Goal: Communication & Community: Answer question/provide support

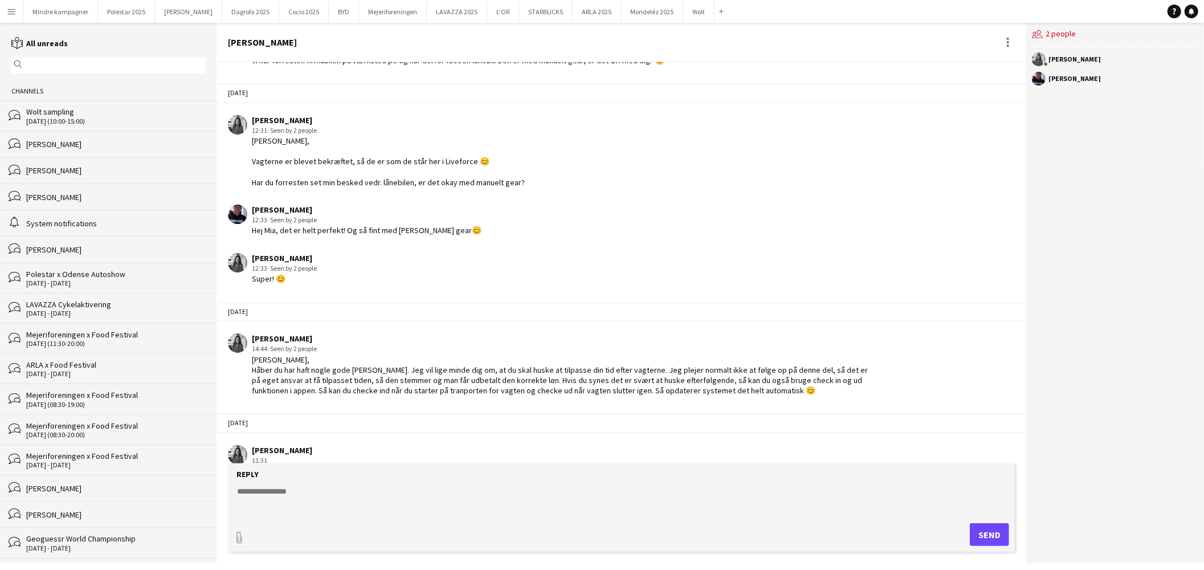
scroll to position [363, 0]
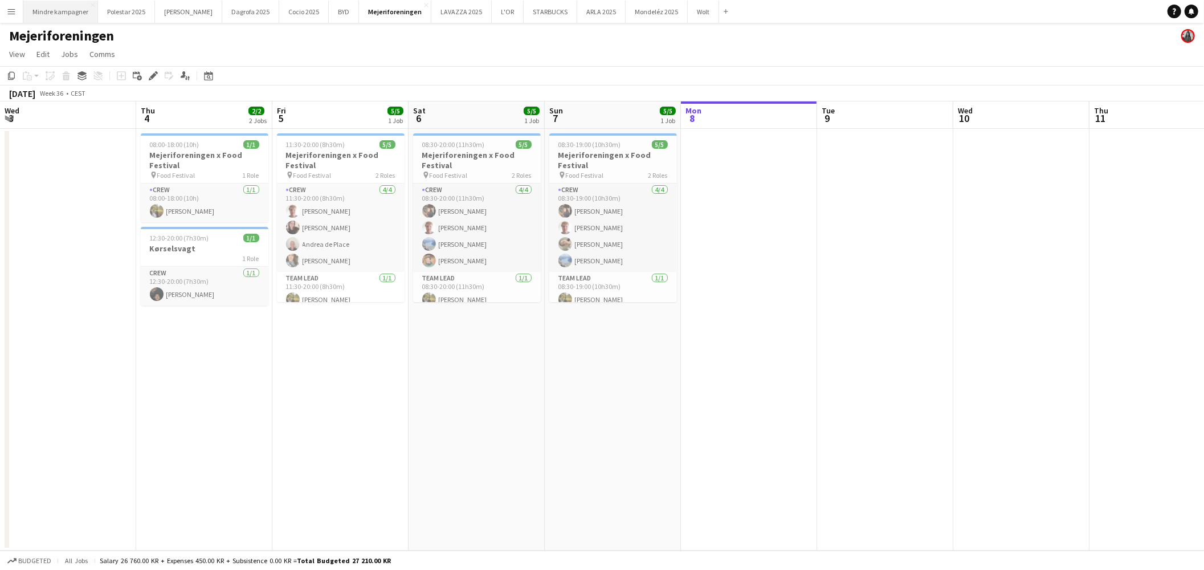
scroll to position [0, 326]
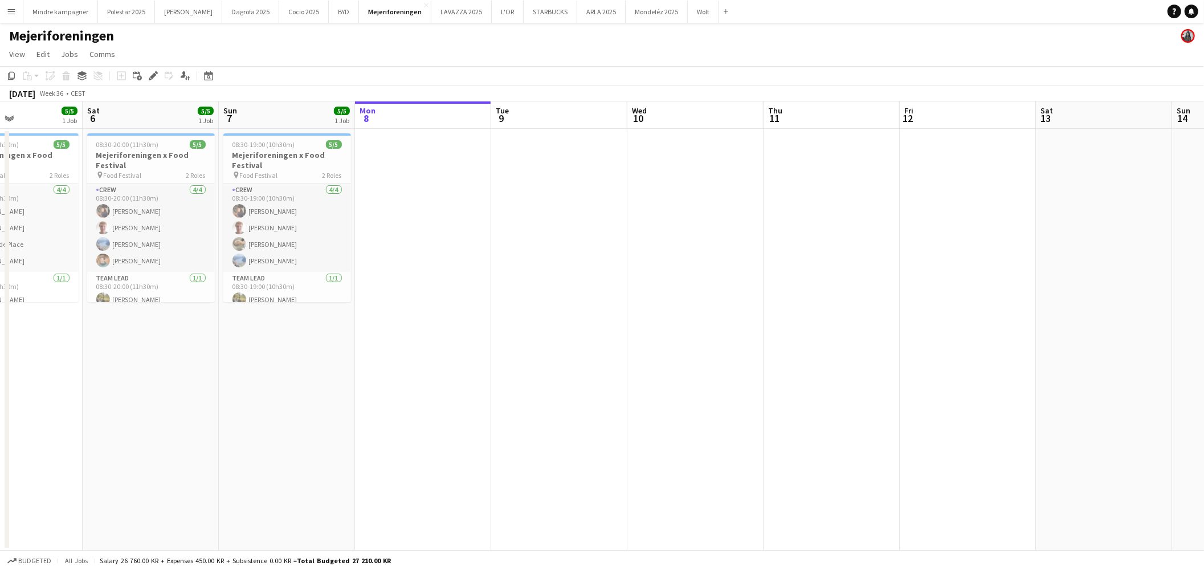
click at [10, 10] on app-icon "Menu" at bounding box center [11, 11] width 9 height 9
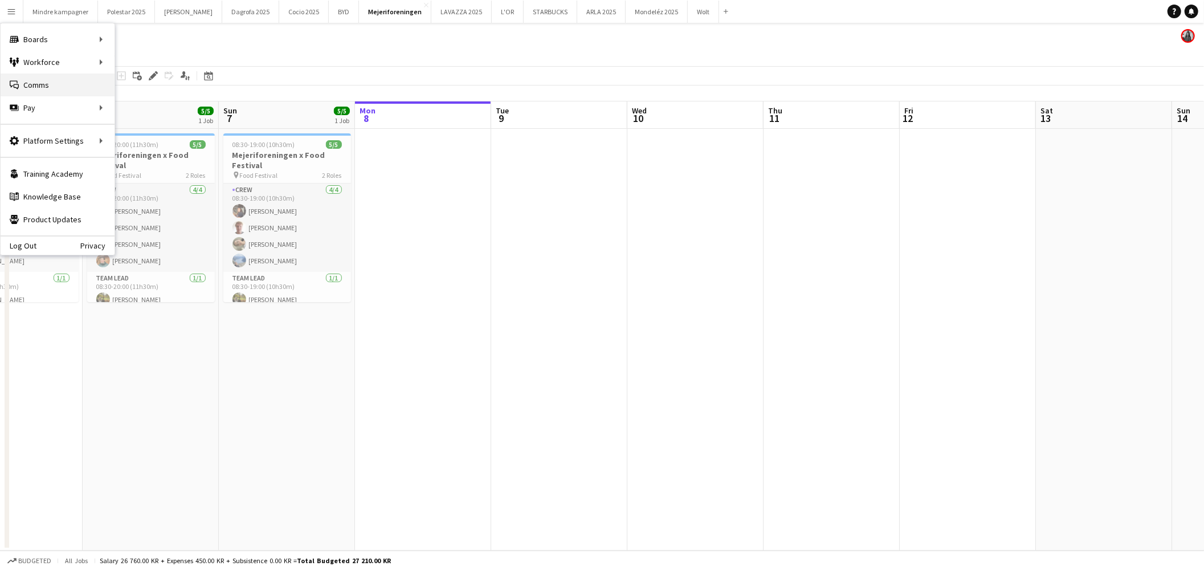
click at [43, 83] on link "Comms Comms" at bounding box center [58, 85] width 114 height 23
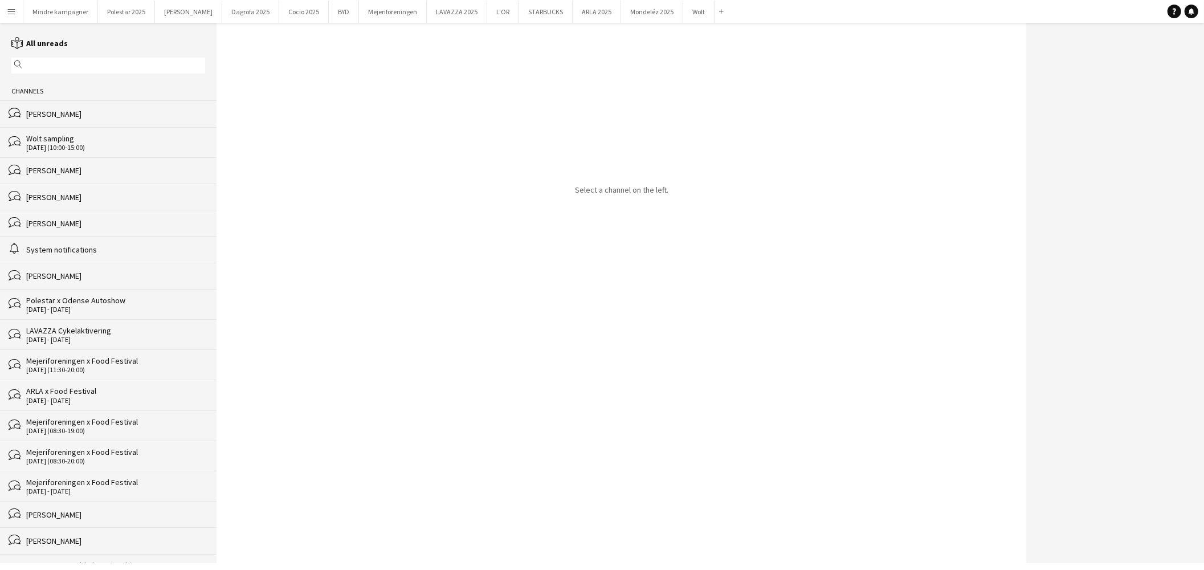
click at [76, 174] on div "[PERSON_NAME]" at bounding box center [115, 170] width 179 height 10
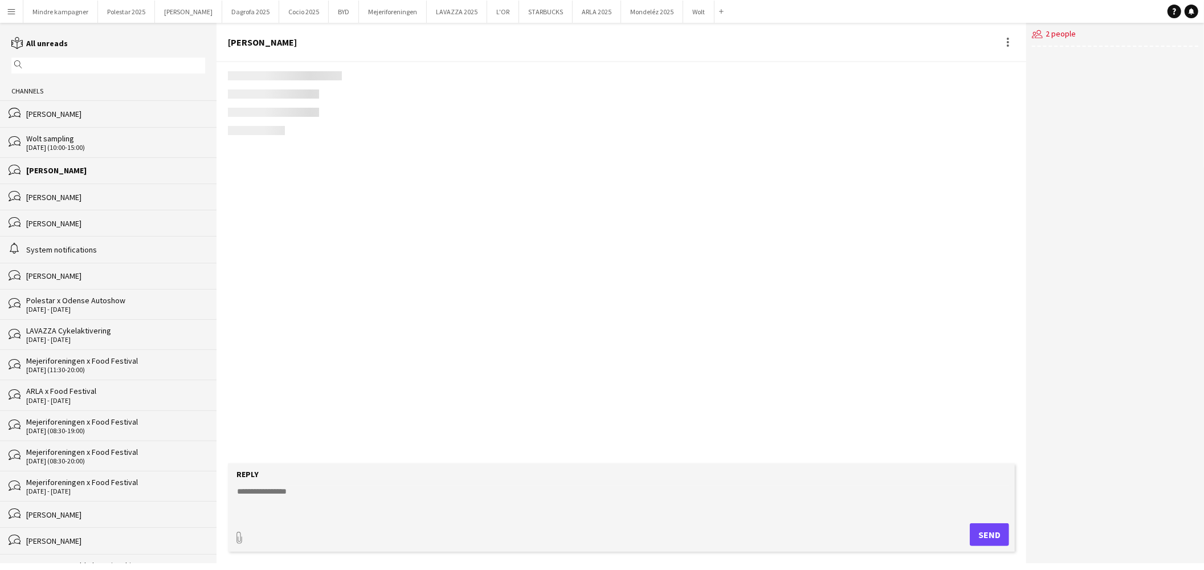
scroll to position [1455, 0]
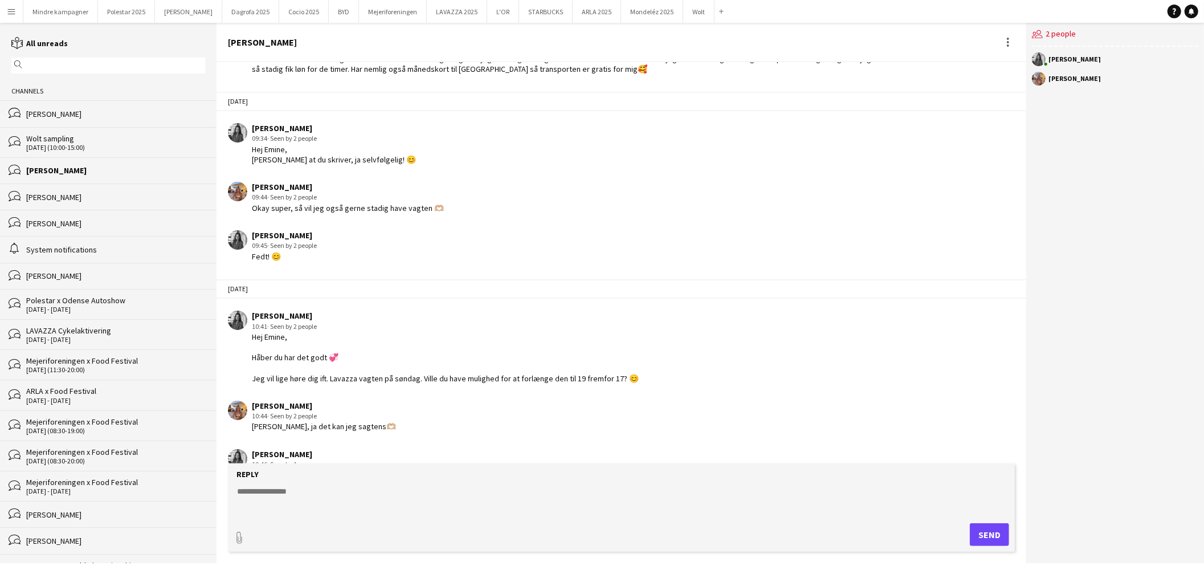
click at [302, 487] on textarea at bounding box center [624, 501] width 776 height 30
type textarea "*"
click at [449, 534] on div "paperclip Send" at bounding box center [622, 534] width 776 height 23
click at [573, 510] on textarea "**********" at bounding box center [624, 501] width 776 height 30
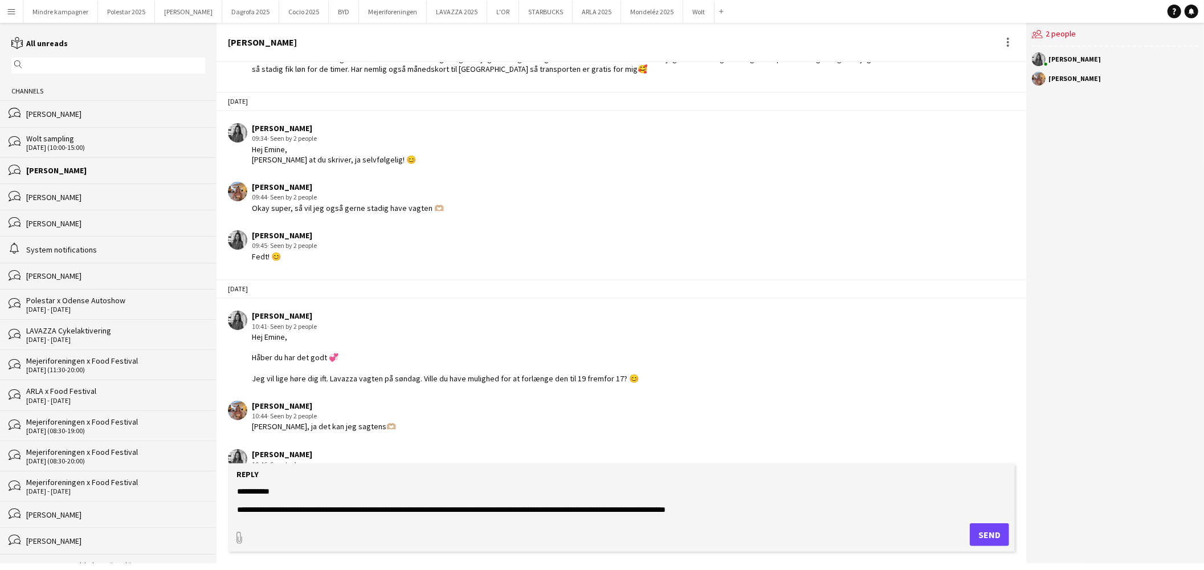
type textarea "**********"
click at [990, 536] on button "Send" at bounding box center [989, 534] width 39 height 23
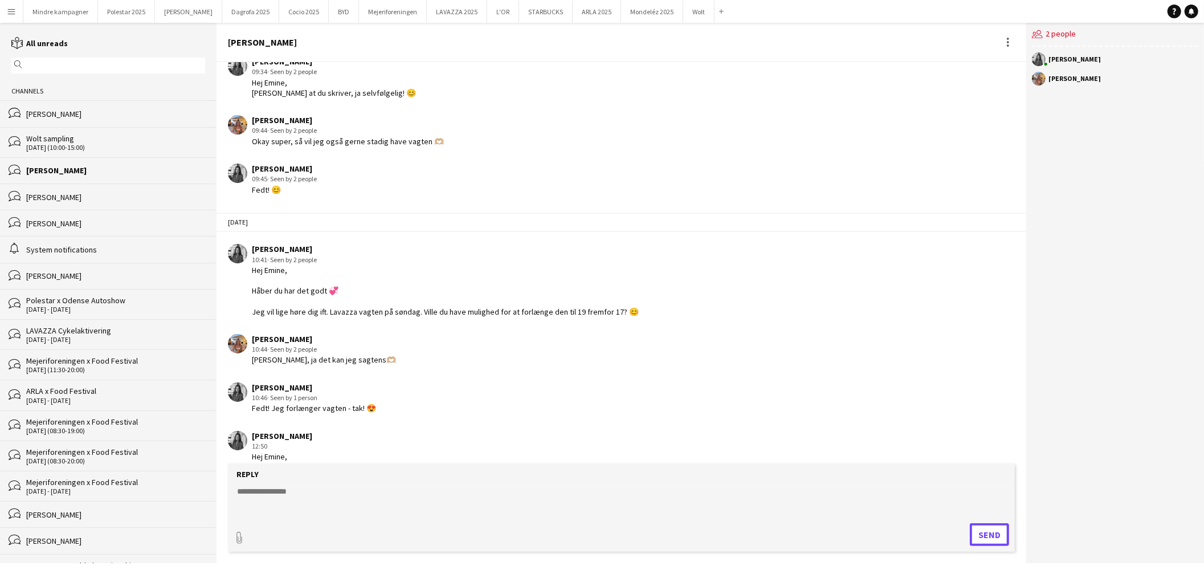
scroll to position [1524, 0]
